Goal: Check status: Check status

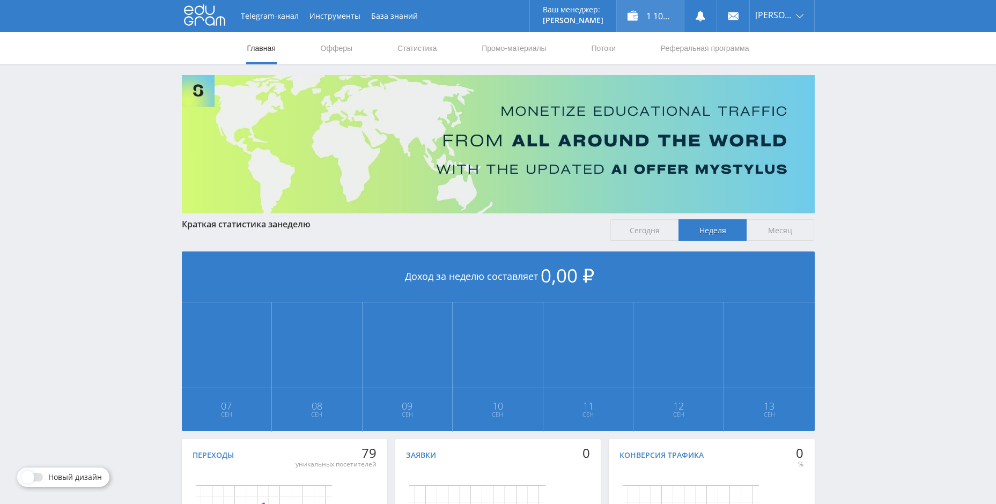
click at [657, 21] on div "1 100,00 ₽" at bounding box center [650, 16] width 67 height 32
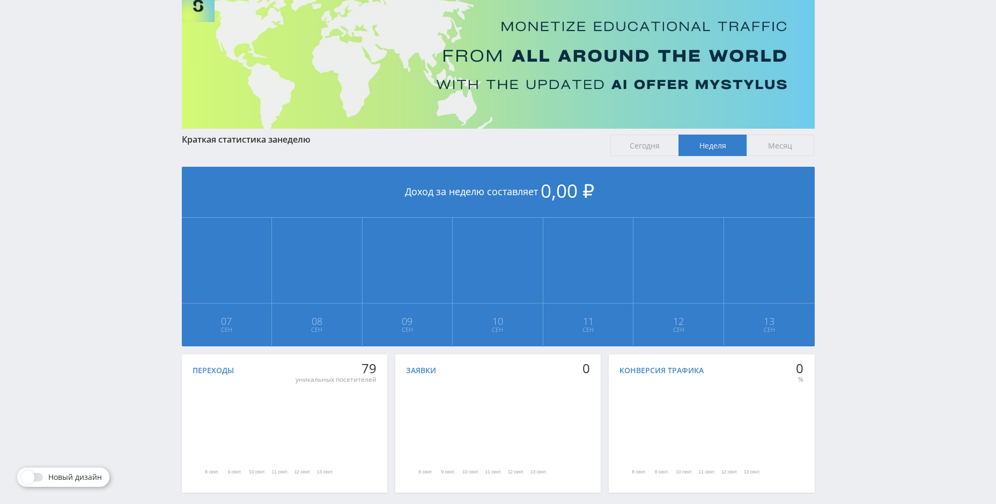
scroll to position [133, 0]
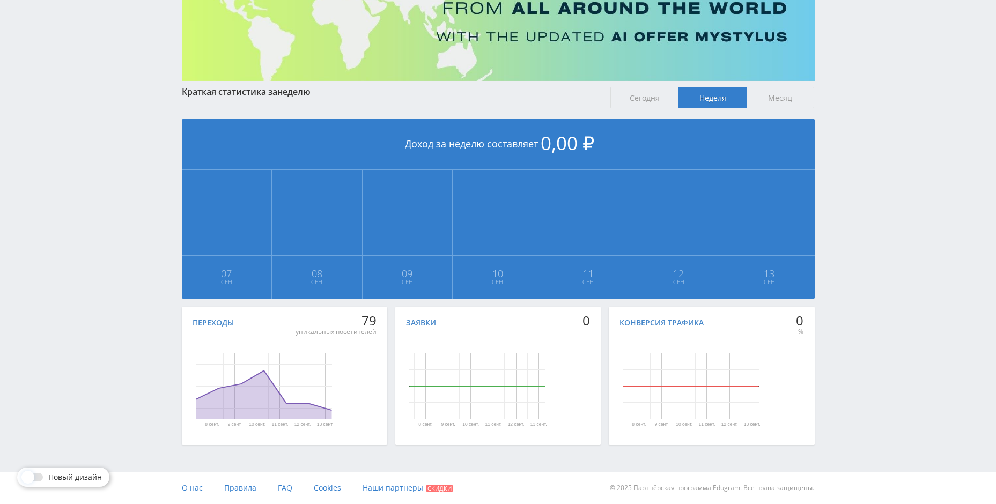
click at [776, 97] on span "Месяц" at bounding box center [781, 97] width 68 height 21
click at [0, 0] on input "Месяц" at bounding box center [0, 0] width 0 height 0
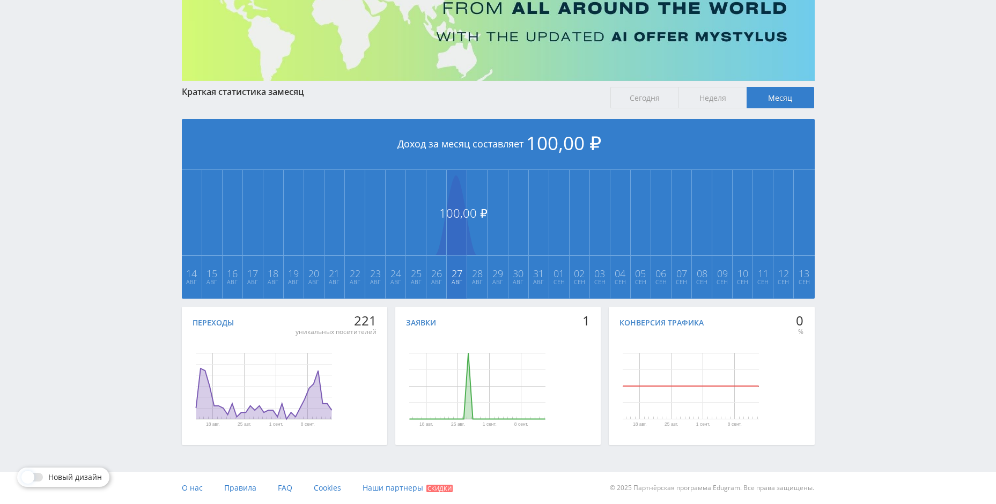
click at [455, 234] on td "100,00 ₽ 27 Авг" at bounding box center [457, 234] width 20 height 129
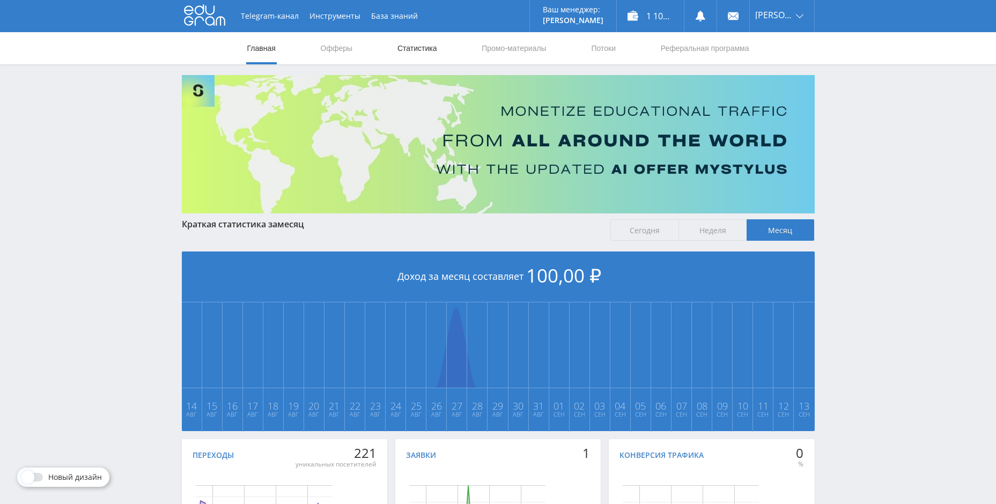
click at [424, 54] on link "Статистика" at bounding box center [417, 48] width 42 height 32
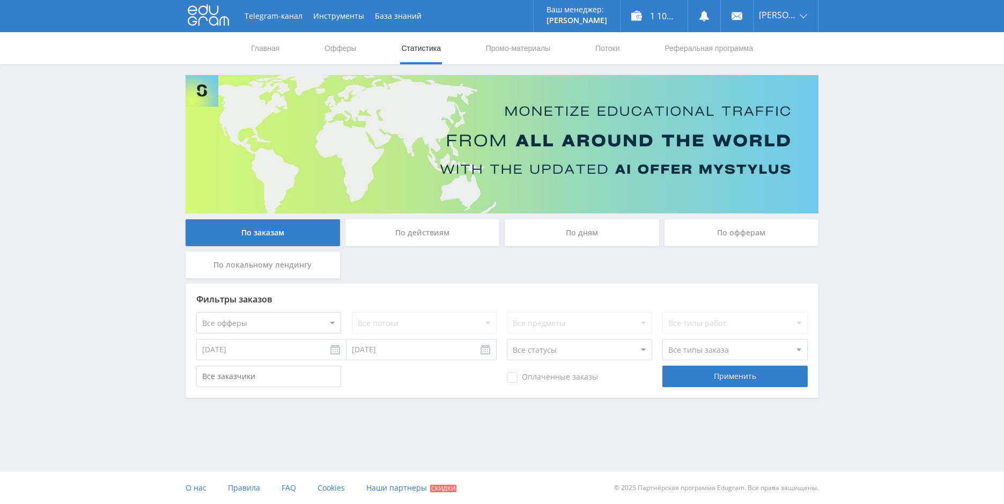
click at [727, 226] on div "По офферам" at bounding box center [742, 232] width 155 height 27
click at [0, 0] on input "По офферам" at bounding box center [0, 0] width 0 height 0
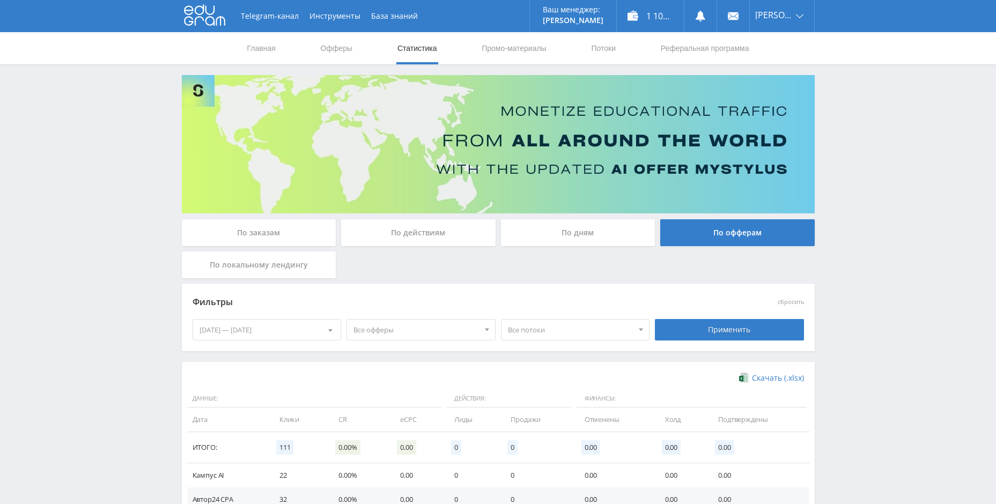
scroll to position [101, 0]
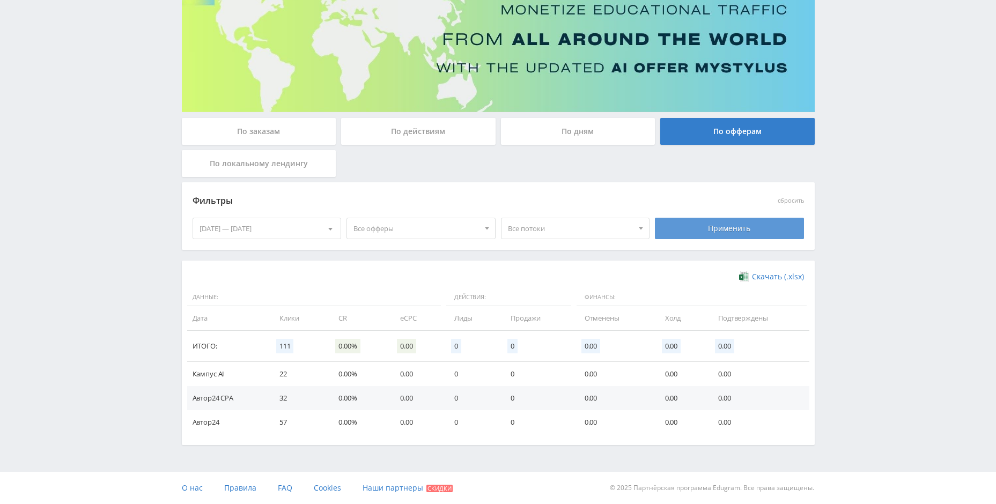
click at [720, 225] on div "Применить" at bounding box center [729, 228] width 149 height 21
